Goal: Communication & Community: Answer question/provide support

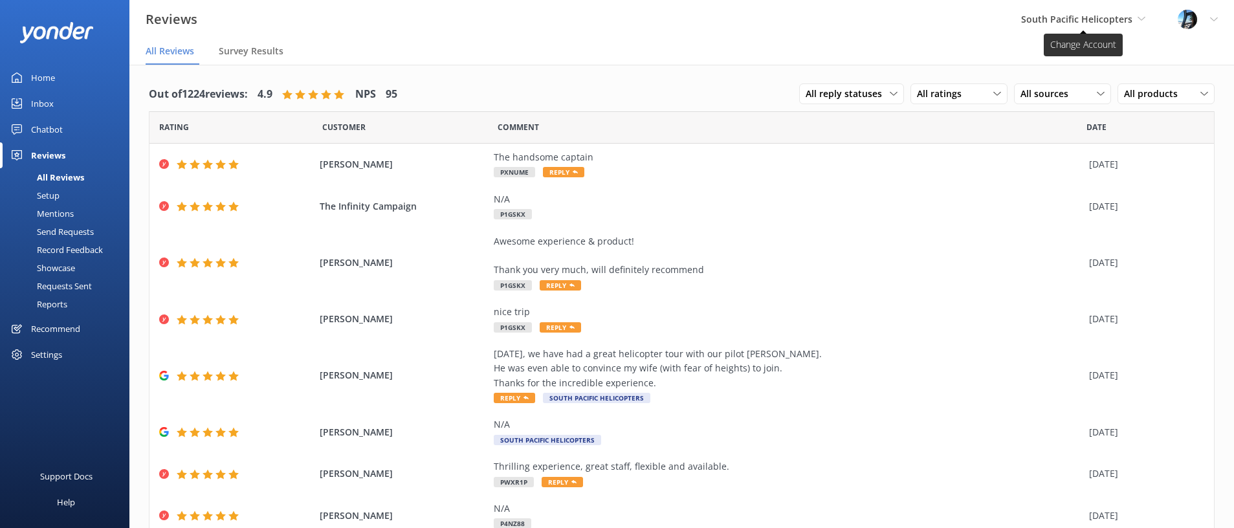
click at [1118, 13] on span "South Pacific Helicopters" at bounding box center [1076, 19] width 111 height 12
click at [1091, 56] on link "Wings over Whales" at bounding box center [1096, 55] width 129 height 31
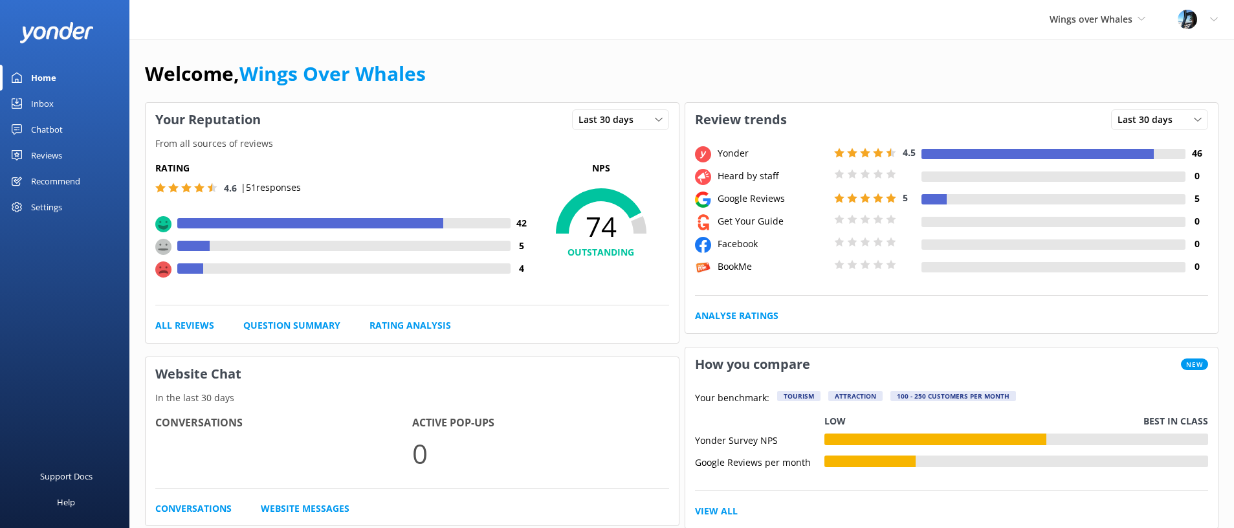
click at [48, 159] on div "Reviews" at bounding box center [46, 155] width 31 height 26
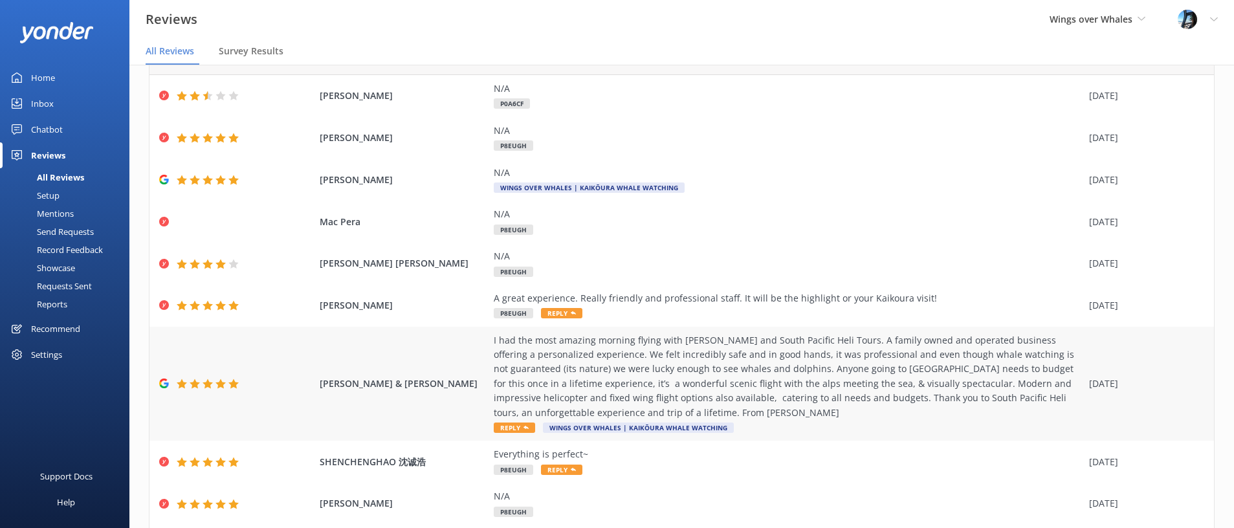
scroll to position [50, 0]
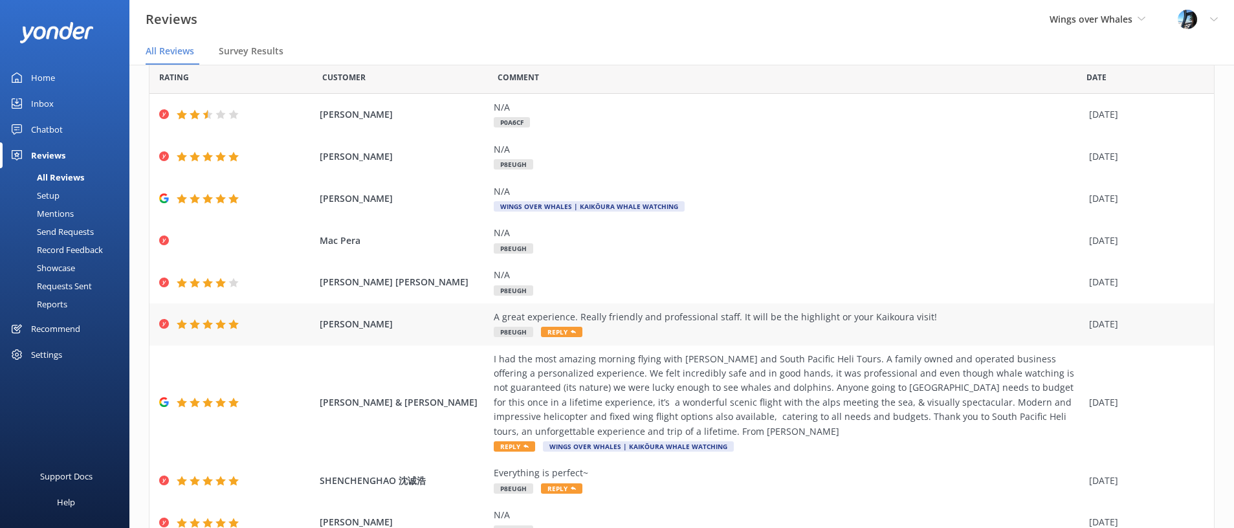
click at [807, 307] on div "[PERSON_NAME] A great experience. Really friendly and professional staff. It wi…" at bounding box center [681, 324] width 1064 height 42
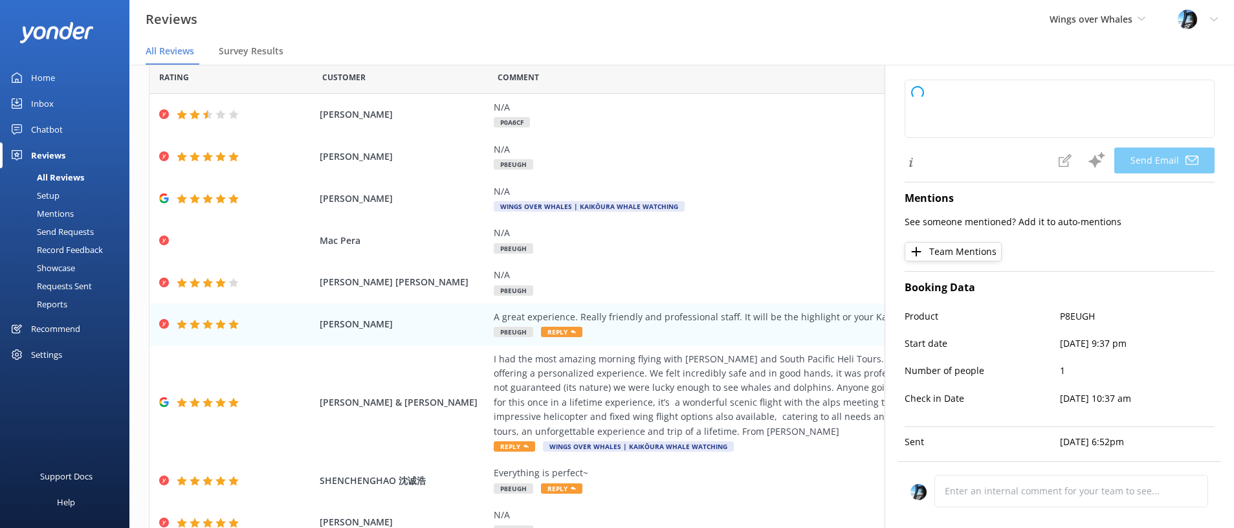
scroll to position [171, 0]
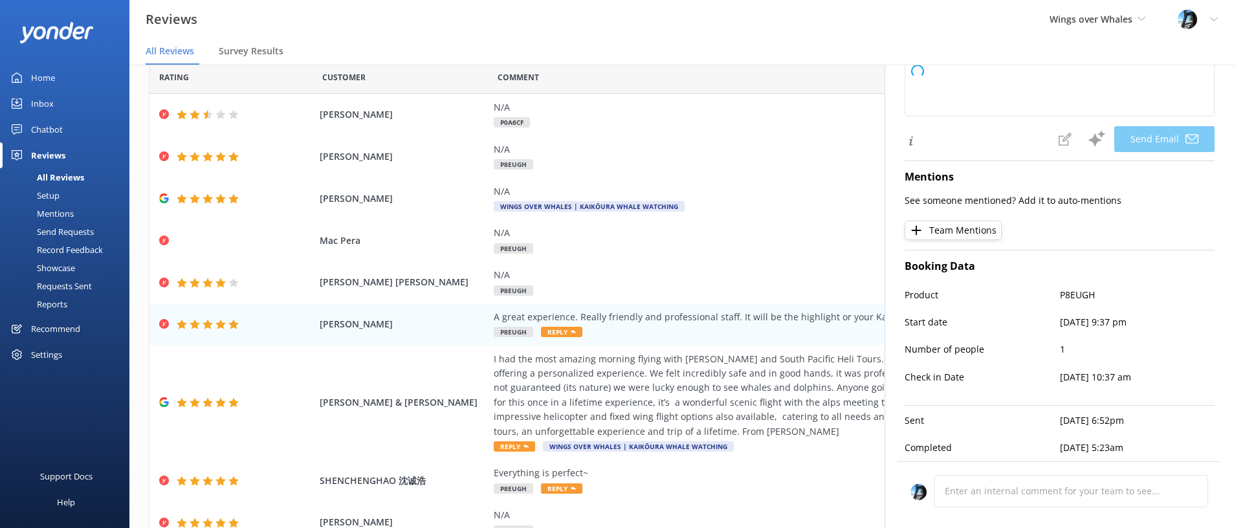
type textarea "Thank you so much for your kind words, [PERSON_NAME]! We're thrilled to hear yo…"
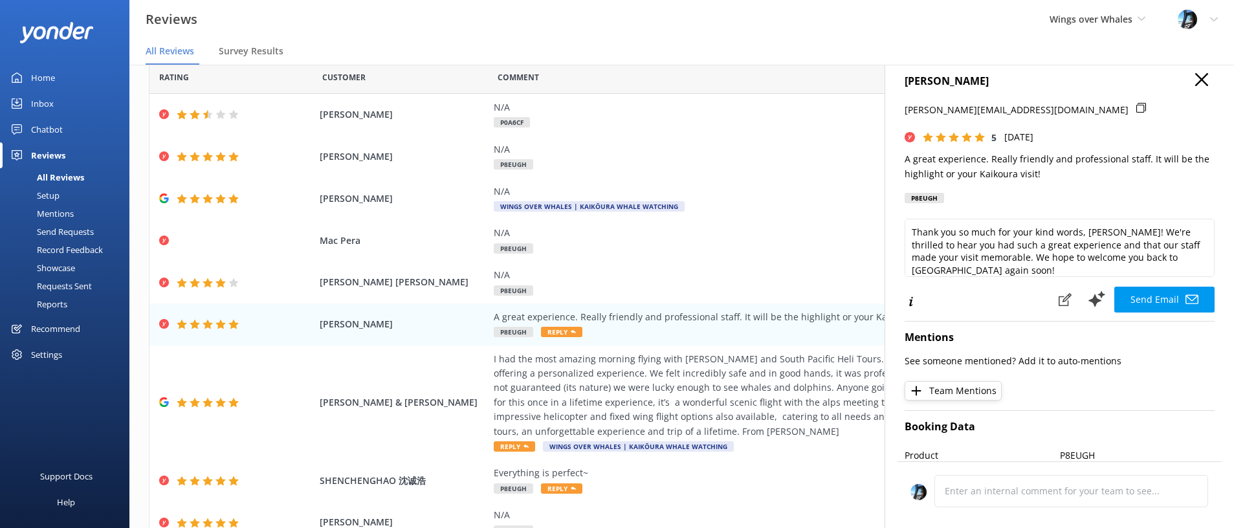
scroll to position [0, 0]
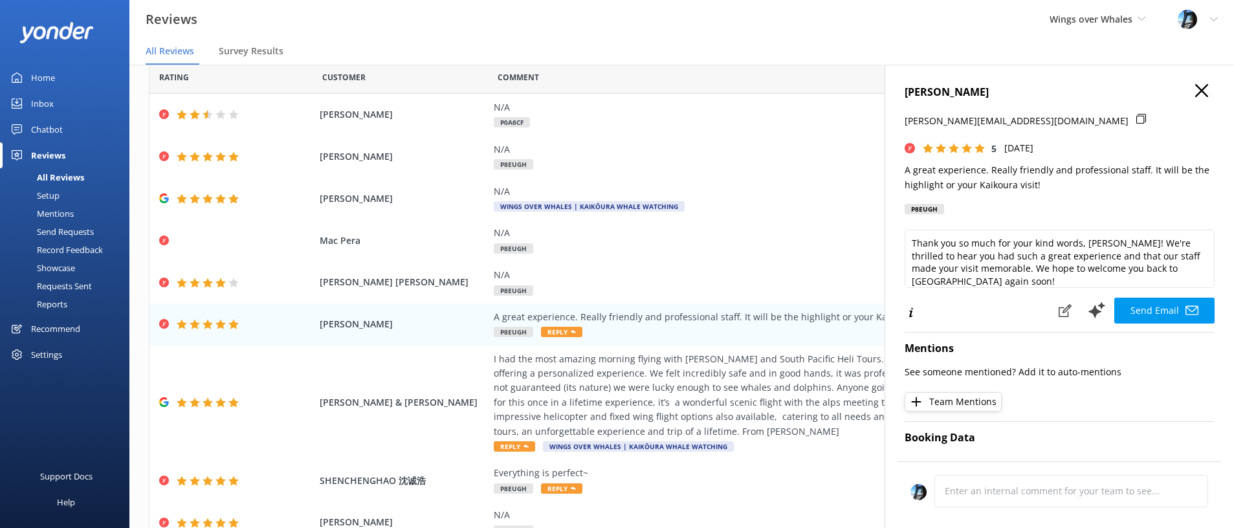
click at [1203, 89] on use "button" at bounding box center [1201, 90] width 13 height 13
